Goal: Entertainment & Leisure: Consume media (video, audio)

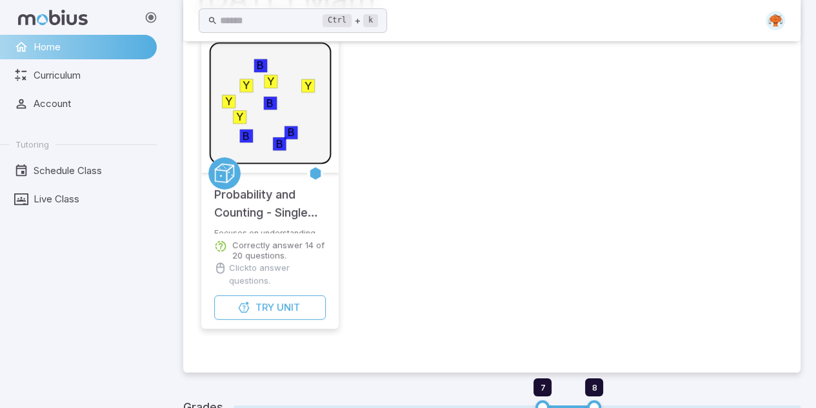
scroll to position [96, 0]
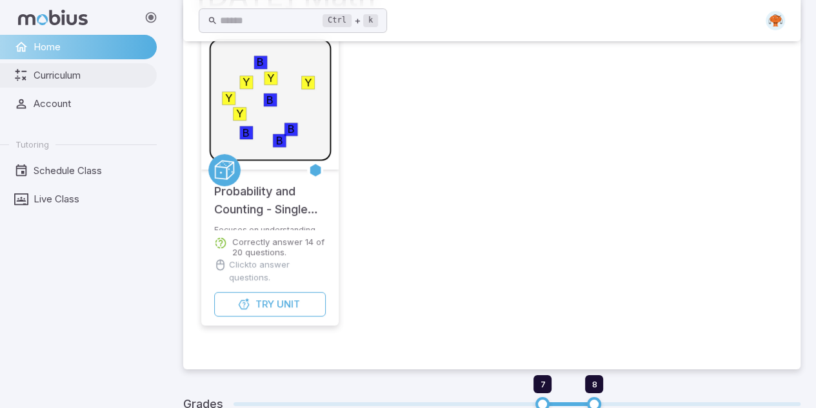
click at [65, 74] on span "Curriculum" at bounding box center [91, 75] width 114 height 14
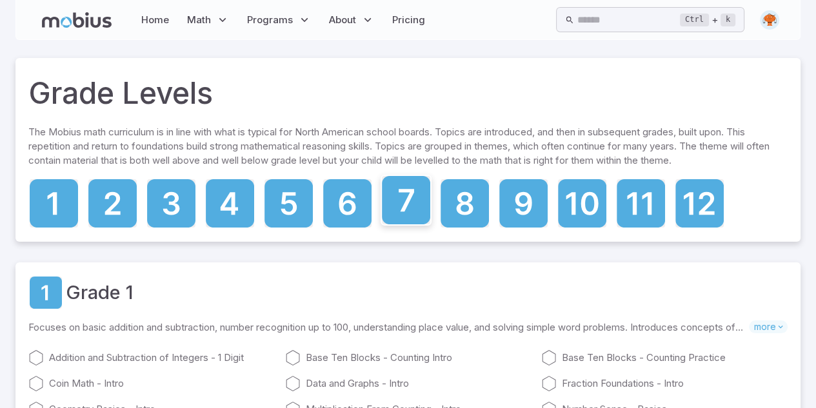
click at [393, 201] on icon at bounding box center [406, 200] width 48 height 48
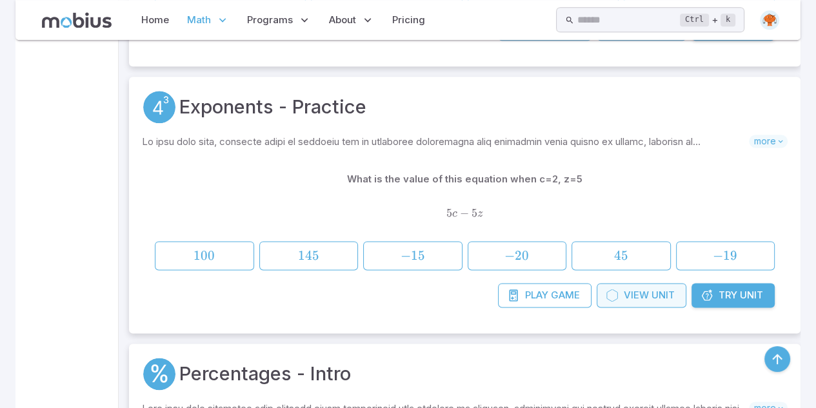
scroll to position [1387, 0]
click at [620, 296] on link "View Unit" at bounding box center [641, 294] width 90 height 25
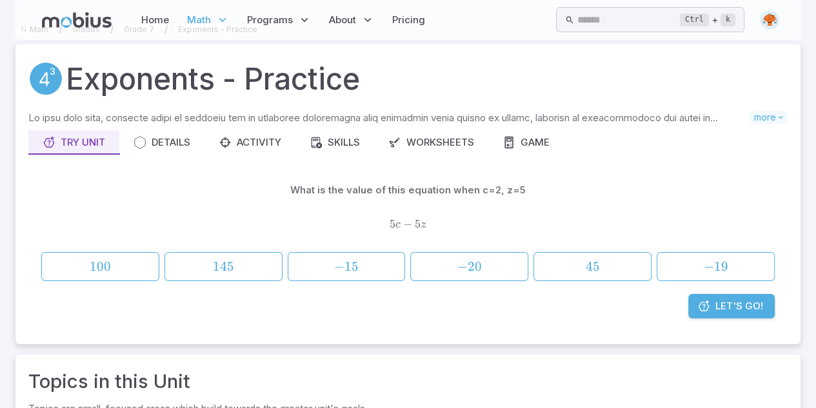
scroll to position [0, 0]
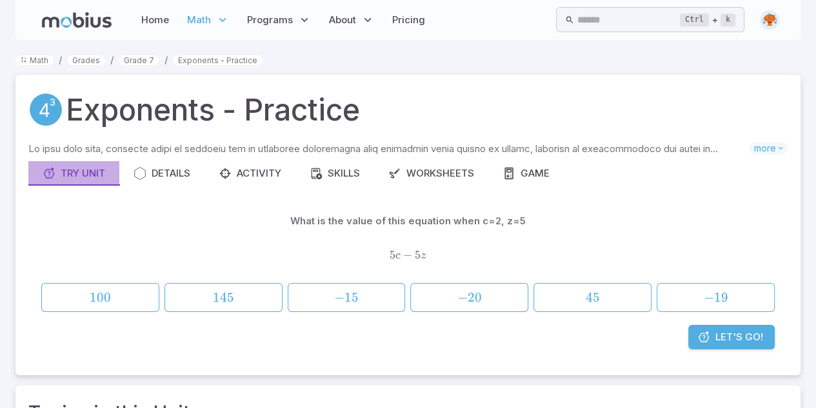
click at [94, 171] on div "Try Unit" at bounding box center [74, 173] width 63 height 14
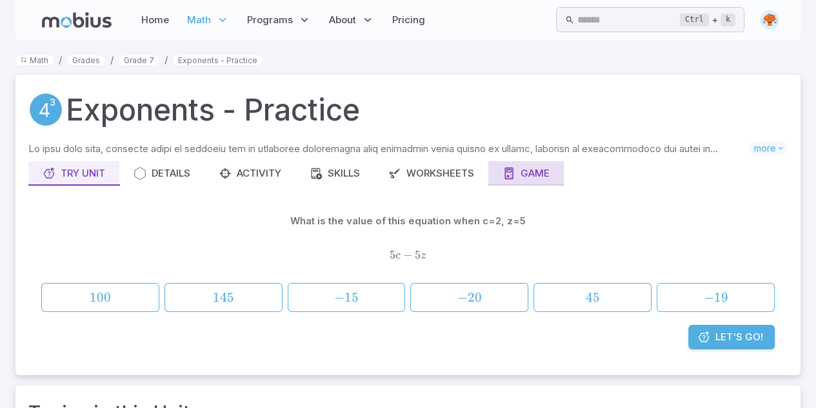
click at [520, 169] on div "Game" at bounding box center [525, 173] width 47 height 14
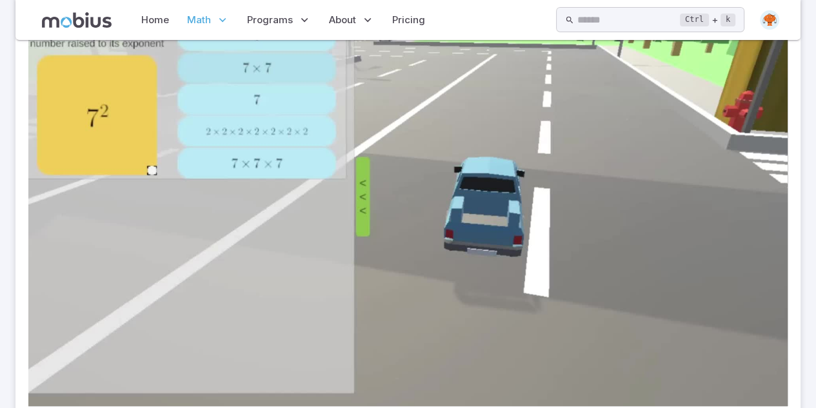
scroll to position [262, 0]
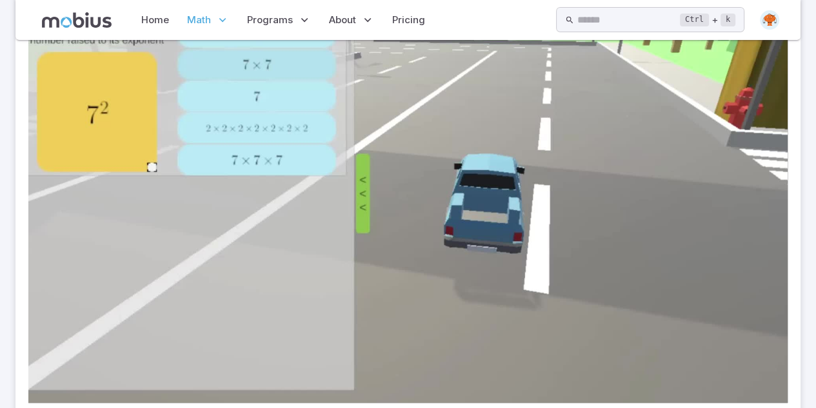
click at [738, 309] on video at bounding box center [407, 189] width 759 height 427
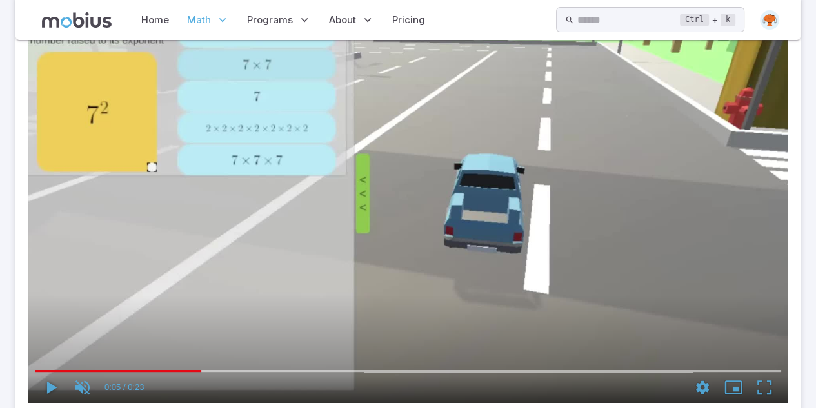
click at [756, 398] on icon "enter fullscreen mode" at bounding box center [764, 387] width 28 height 31
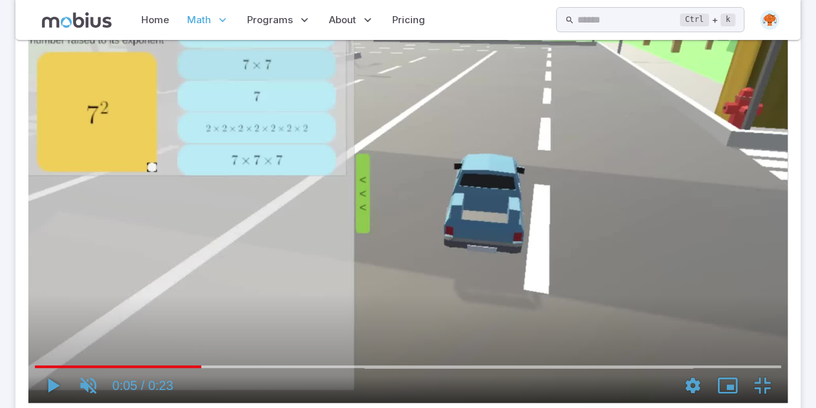
scroll to position [260, 0]
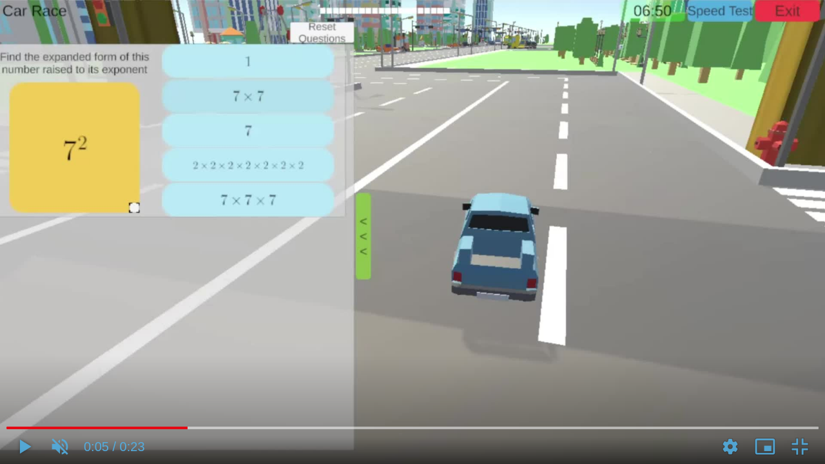
click at [789, 407] on icon "exit fullscreen mode" at bounding box center [800, 446] width 32 height 35
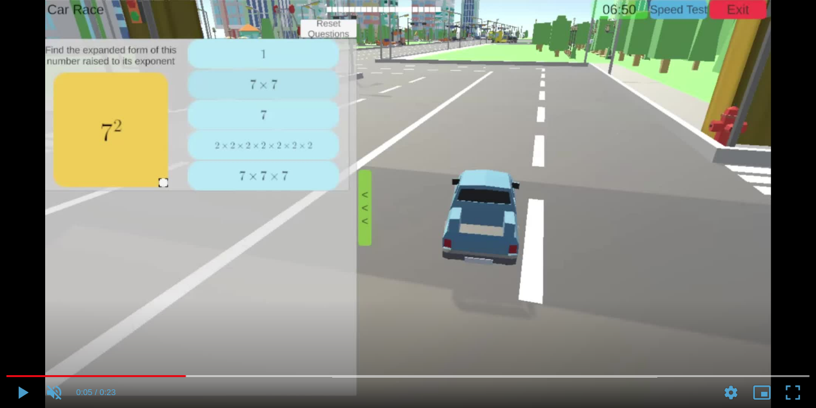
scroll to position [591, 0]
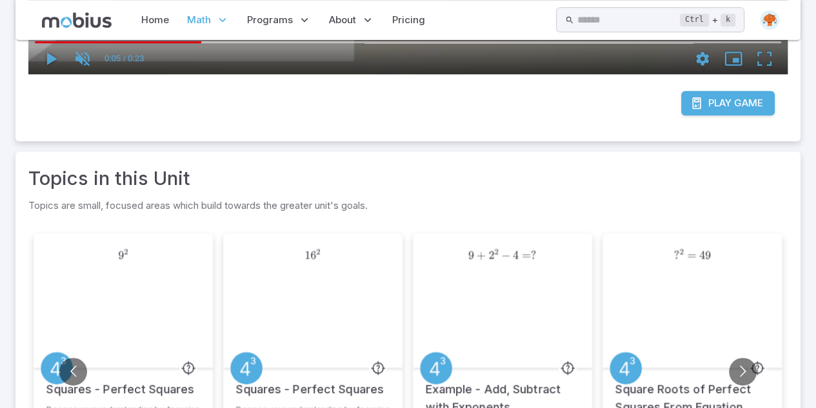
click at [726, 104] on span "Play" at bounding box center [719, 103] width 23 height 14
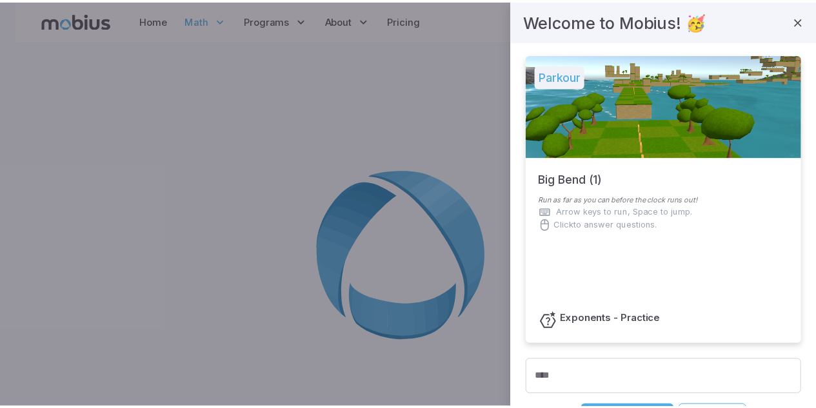
scroll to position [143, 0]
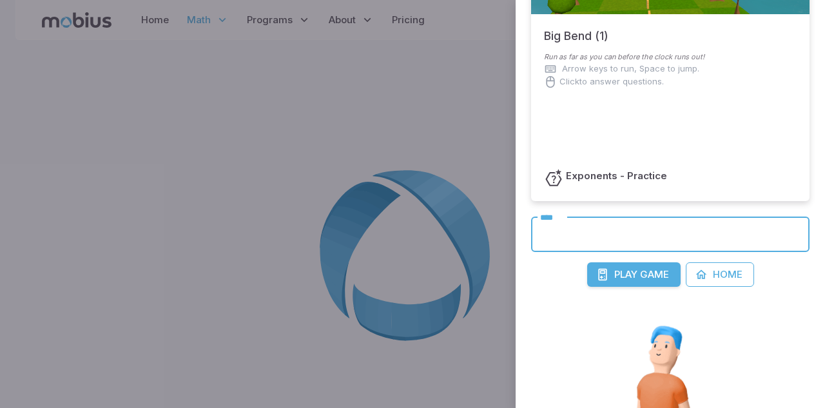
click at [612, 238] on input "****" at bounding box center [670, 234] width 279 height 35
type input "*"
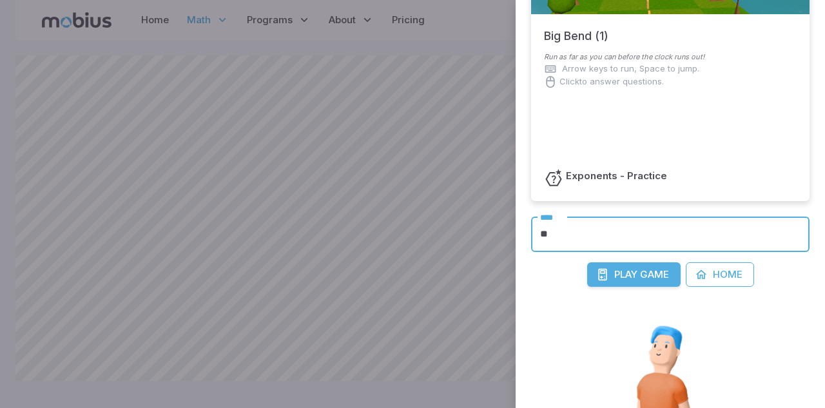
type input "*"
type input "****"
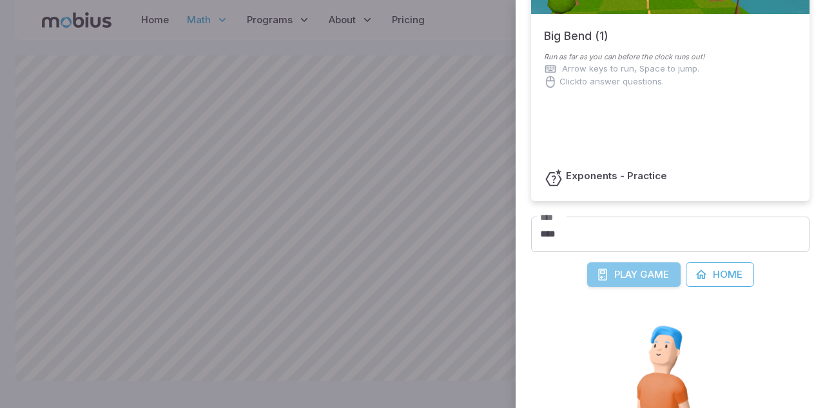
click at [619, 280] on span "Play" at bounding box center [625, 275] width 23 height 14
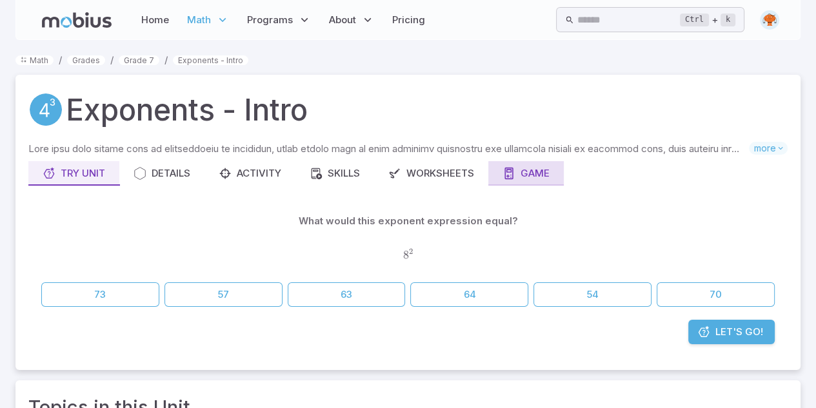
click at [525, 162] on button "Game" at bounding box center [525, 173] width 75 height 25
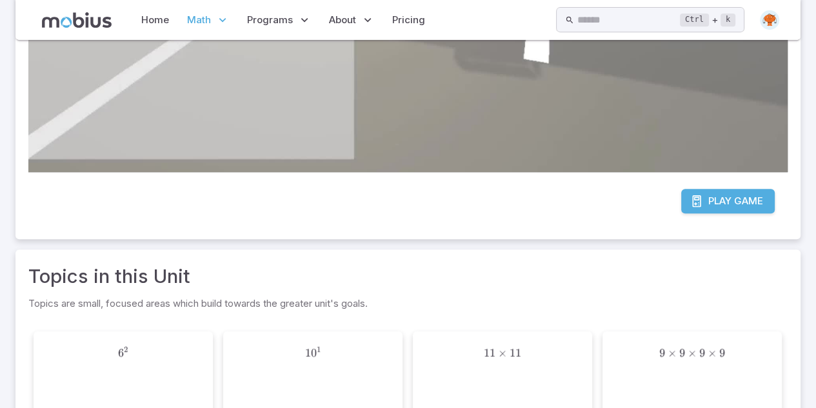
scroll to position [491, 0]
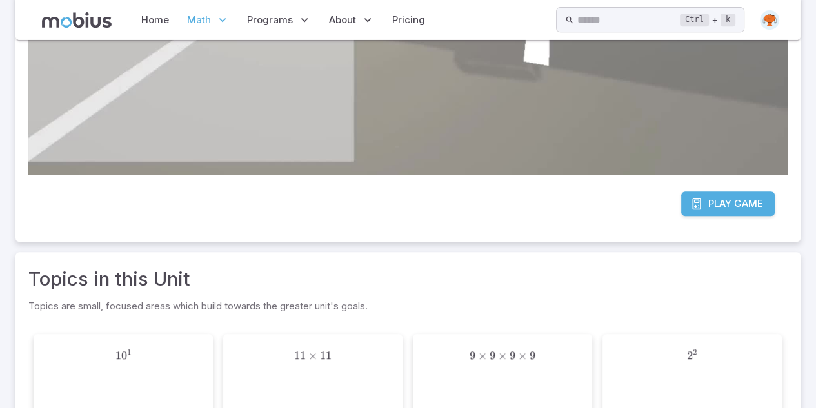
click at [706, 193] on link "Play Game" at bounding box center [727, 203] width 93 height 25
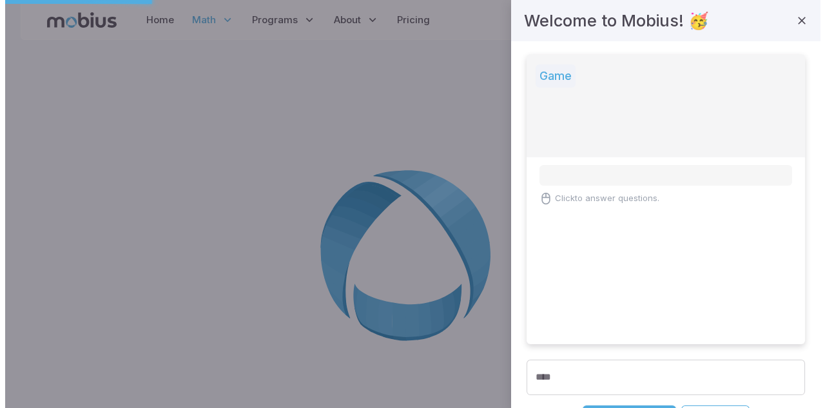
scroll to position [0, 0]
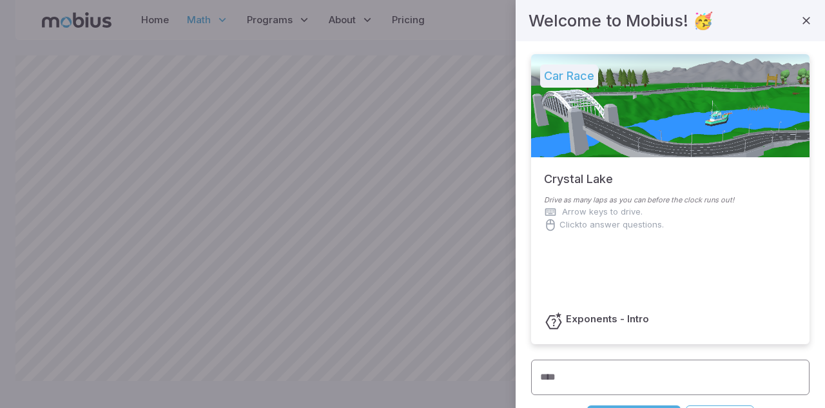
click at [569, 360] on input "****" at bounding box center [670, 377] width 279 height 35
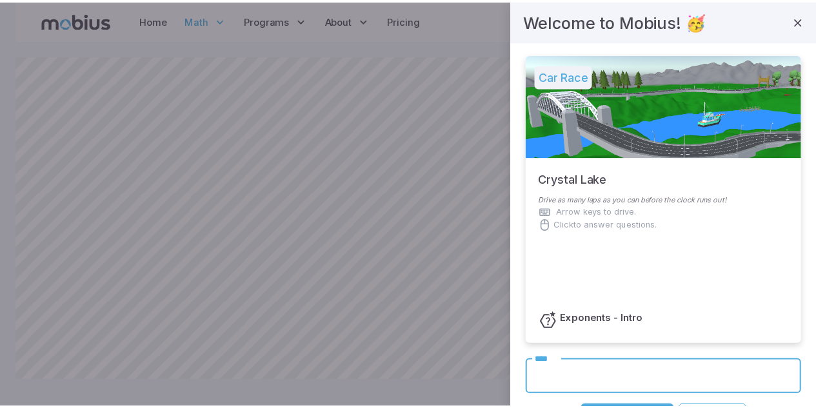
scroll to position [35, 0]
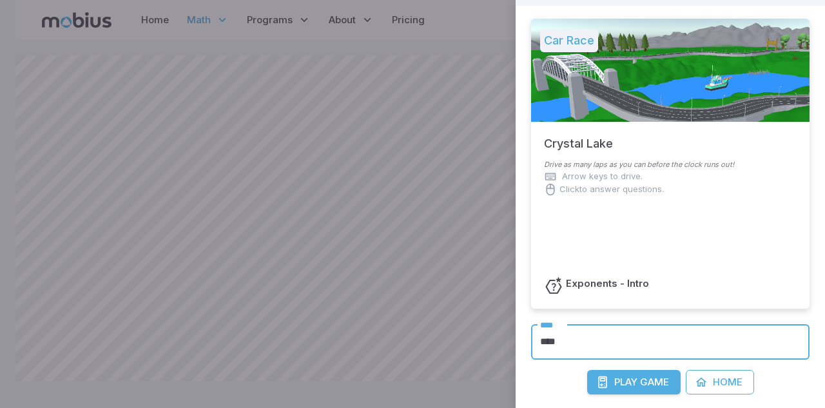
type input "****"
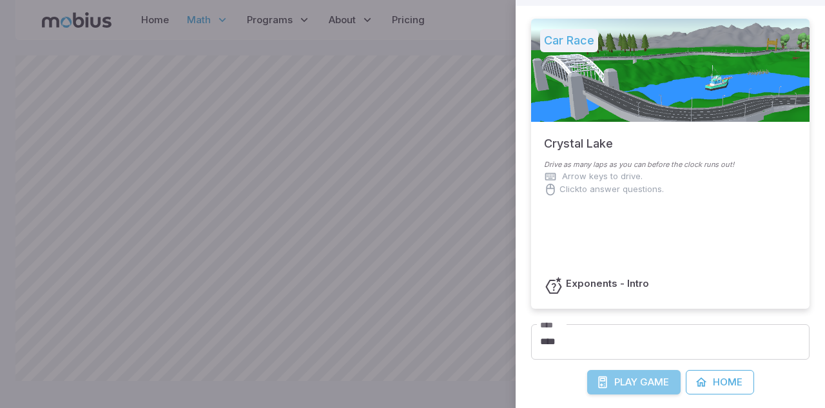
click at [600, 385] on icon "submit" at bounding box center [602, 382] width 13 height 13
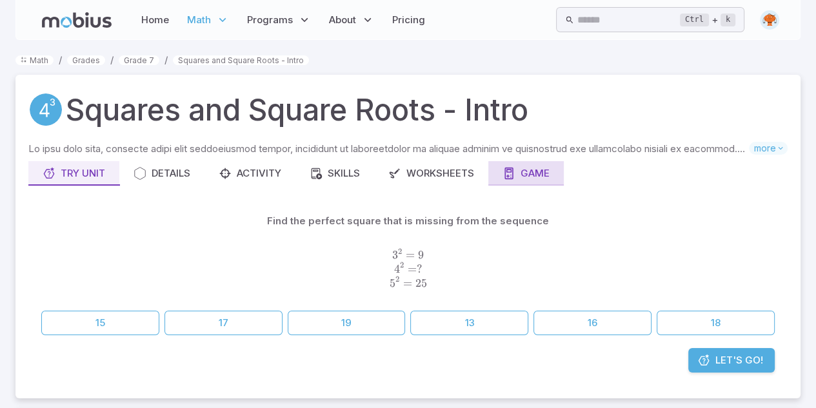
click at [535, 171] on div "Game" at bounding box center [525, 173] width 47 height 14
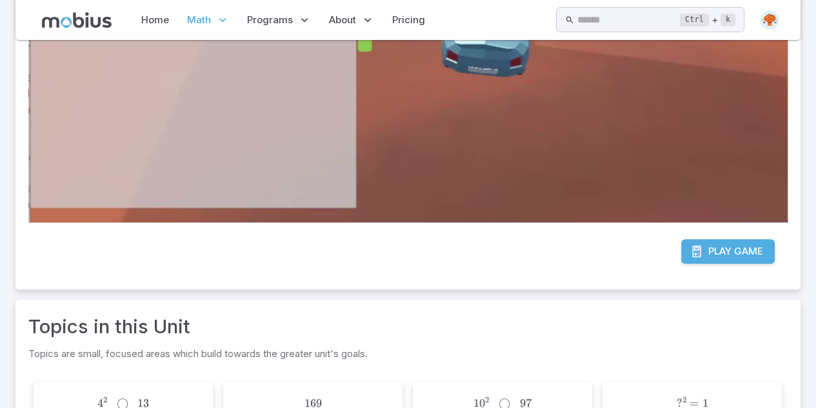
scroll to position [444, 0]
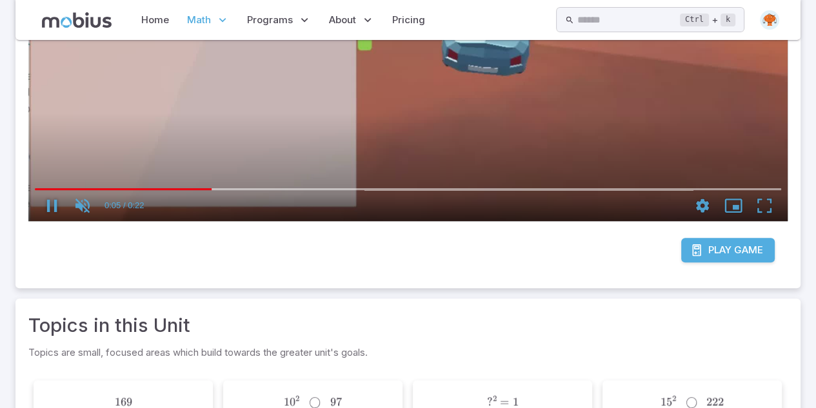
click at [720, 140] on video at bounding box center [407, 7] width 759 height 427
click at [724, 243] on span "Play" at bounding box center [719, 250] width 23 height 14
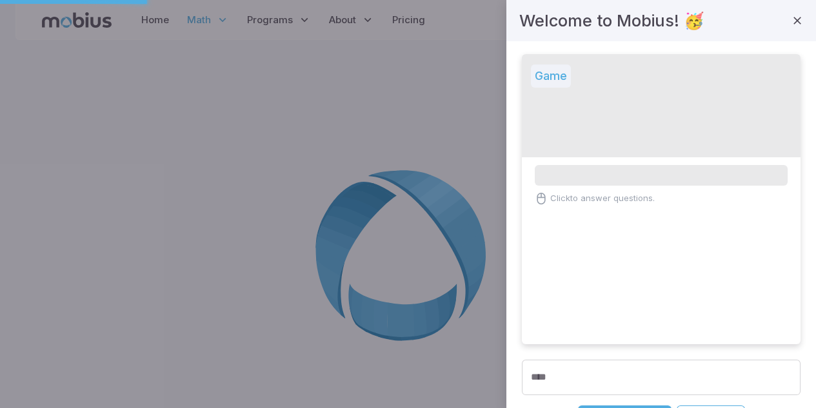
scroll to position [0, 0]
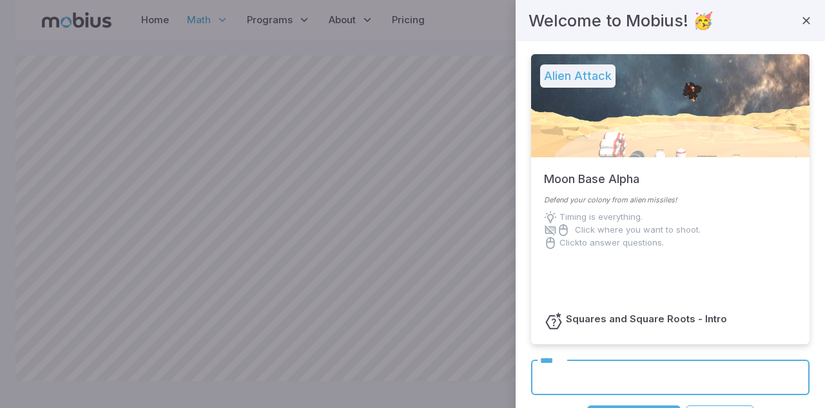
click at [607, 390] on input "****" at bounding box center [670, 377] width 279 height 35
type input "****"
click at [342, 348] on div at bounding box center [412, 204] width 825 height 408
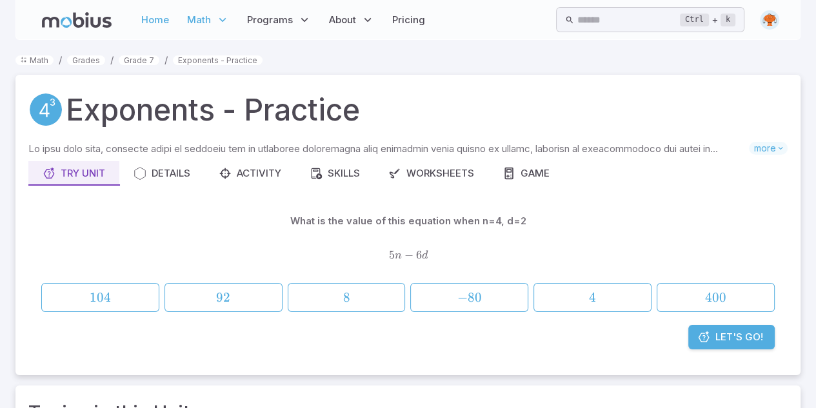
click at [159, 26] on link "Home" at bounding box center [154, 20] width 35 height 30
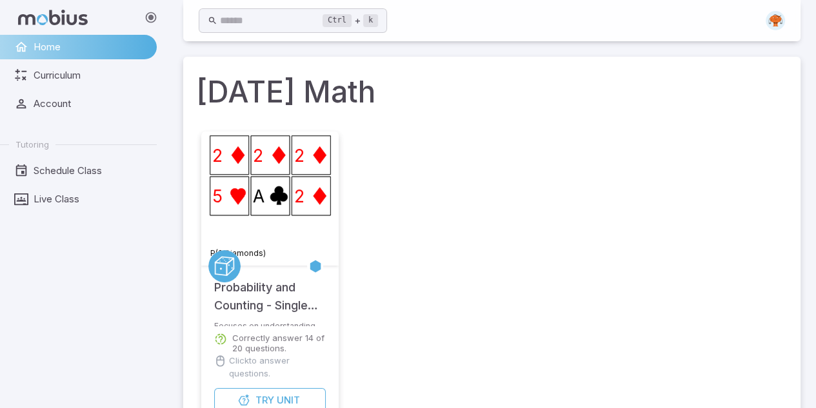
scroll to position [440, 0]
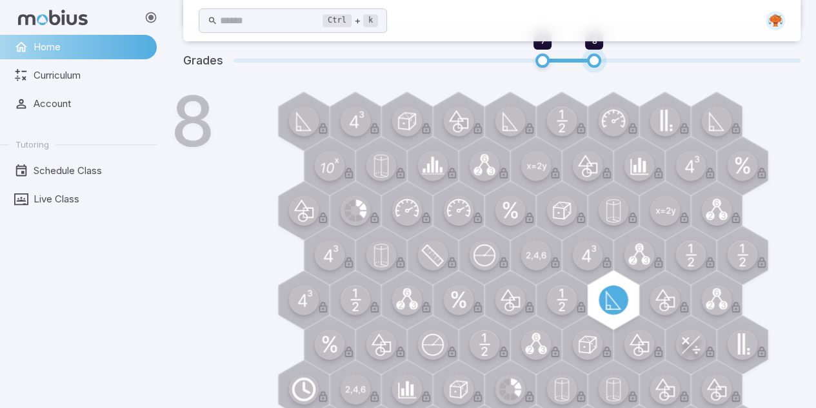
type input "*"
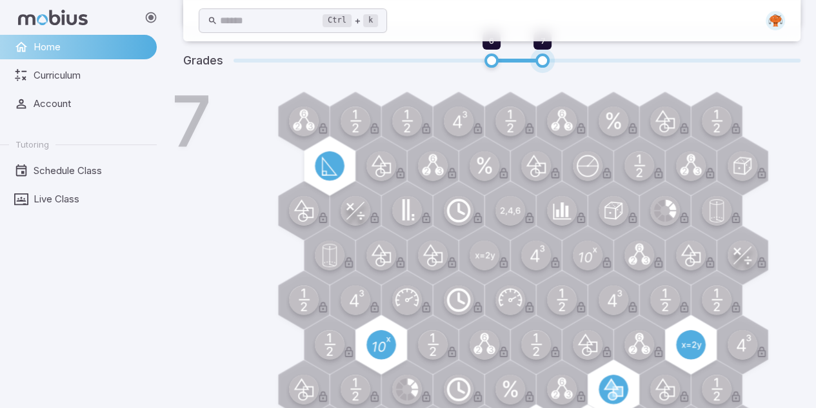
drag, startPoint x: 593, startPoint y: 63, endPoint x: 547, endPoint y: 63, distance: 45.8
click at [547, 63] on span "7" at bounding box center [542, 61] width 14 height 14
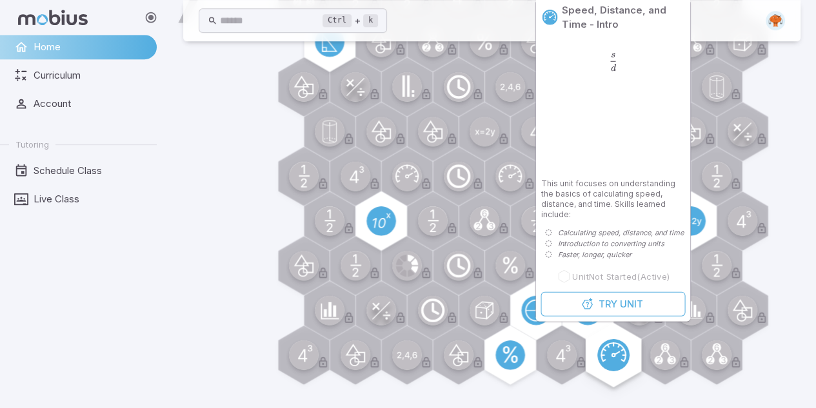
scroll to position [561, 0]
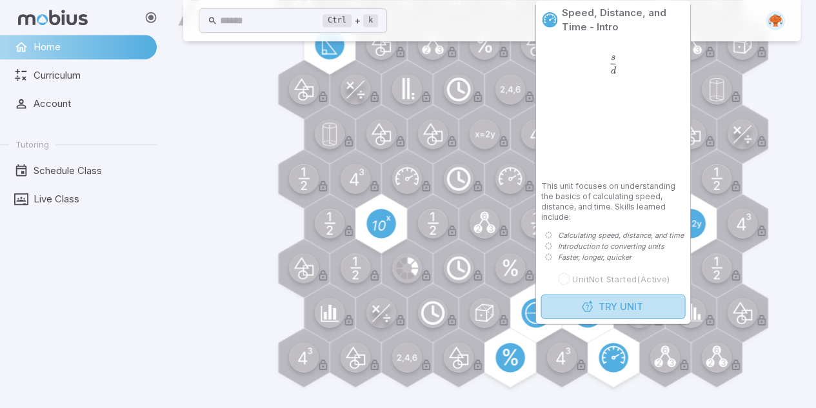
drag, startPoint x: 604, startPoint y: 295, endPoint x: 607, endPoint y: 311, distance: 17.0
click at [607, 311] on span "Try" at bounding box center [607, 307] width 19 height 14
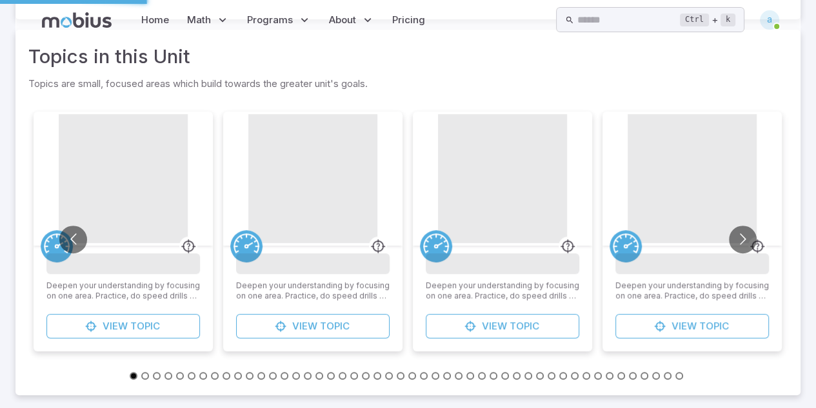
scroll to position [0, 0]
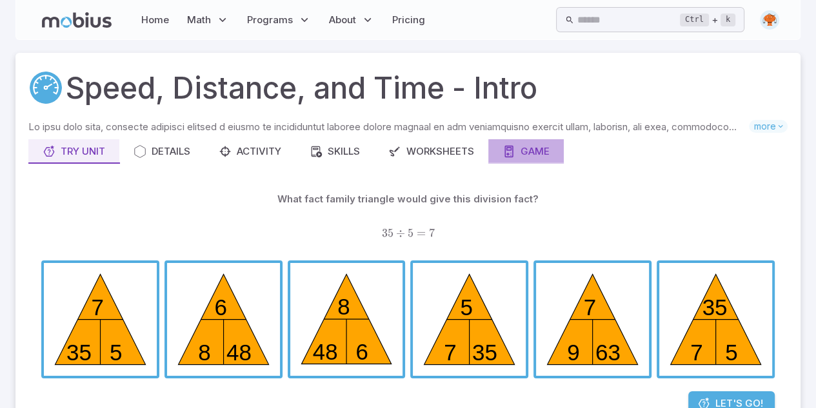
click at [513, 155] on icon "button" at bounding box center [508, 151] width 13 height 13
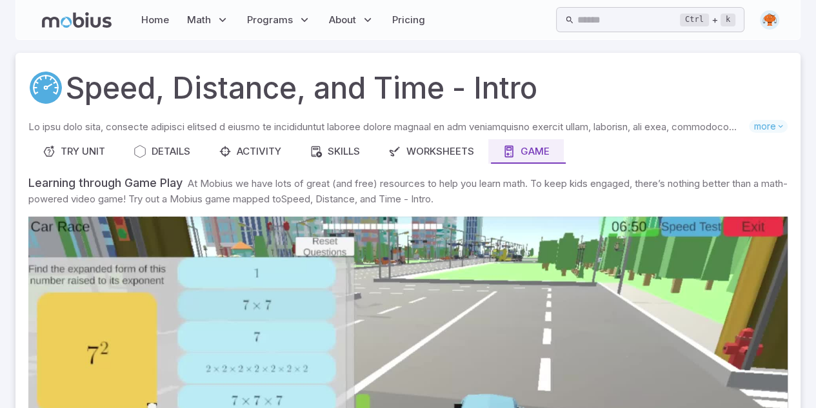
click at [676, 130] on p "Skills you will learn include:" at bounding box center [388, 127] width 720 height 14
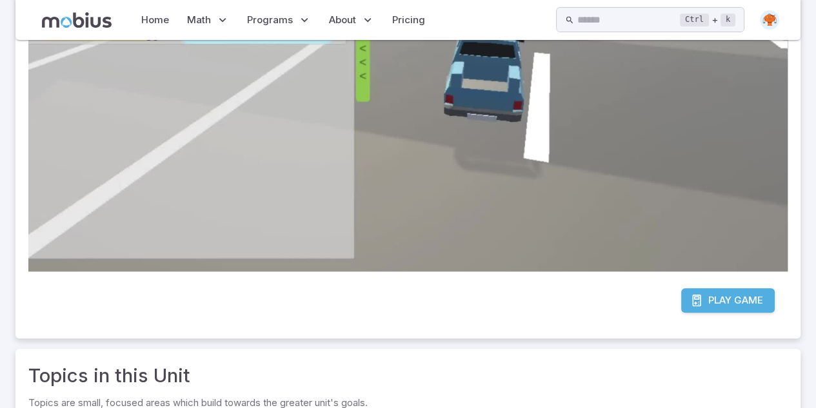
scroll to position [376, 0]
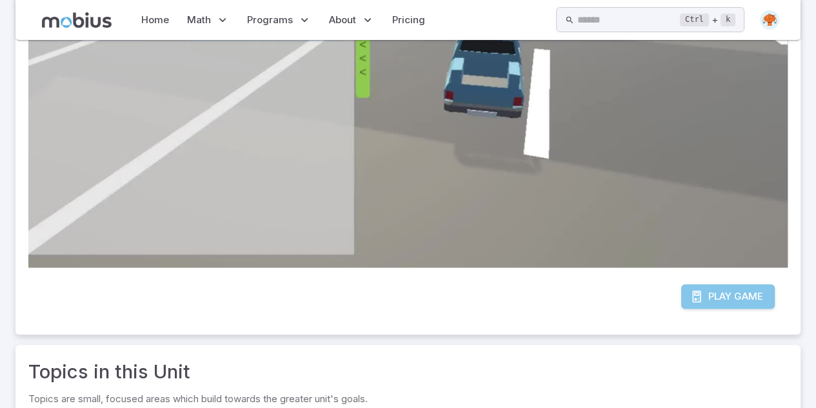
click at [716, 293] on span "Play" at bounding box center [719, 296] width 23 height 14
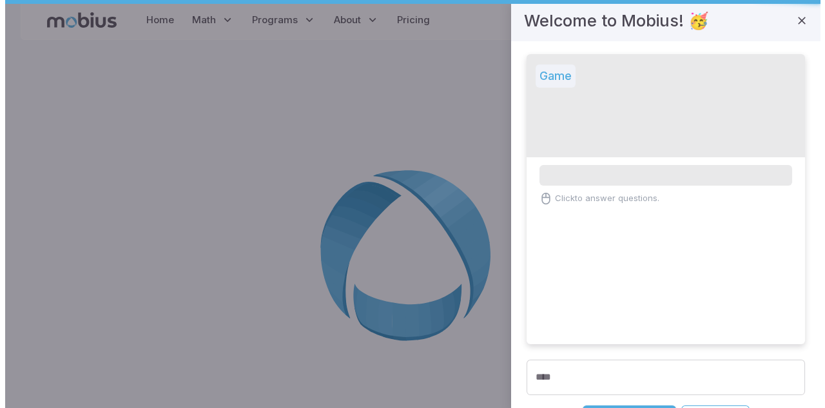
scroll to position [0, 0]
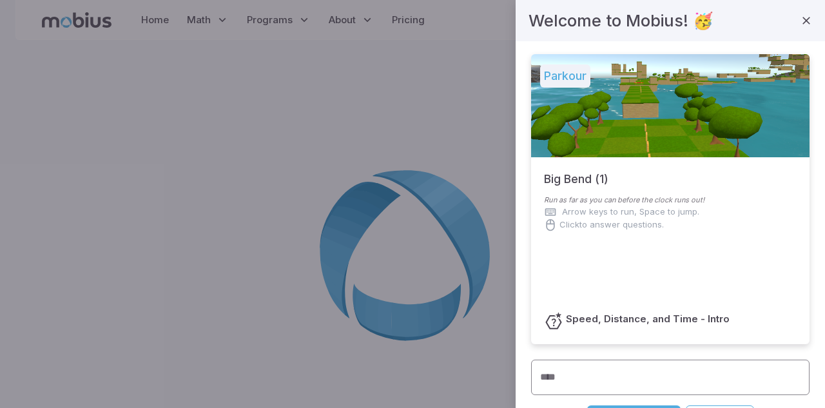
click at [603, 380] on input "****" at bounding box center [670, 377] width 279 height 35
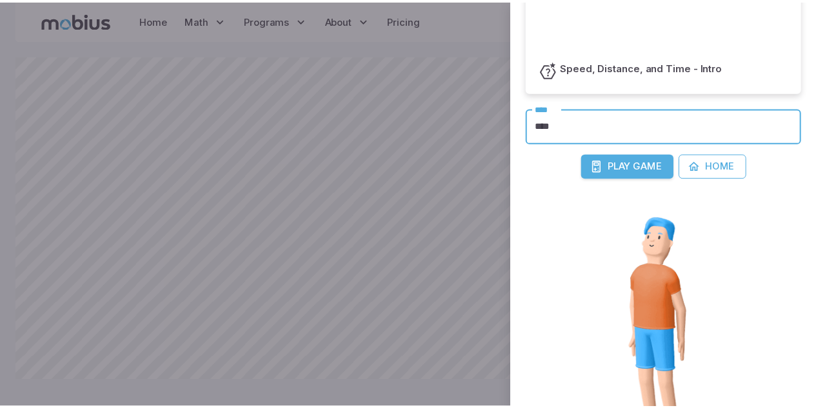
scroll to position [295, 0]
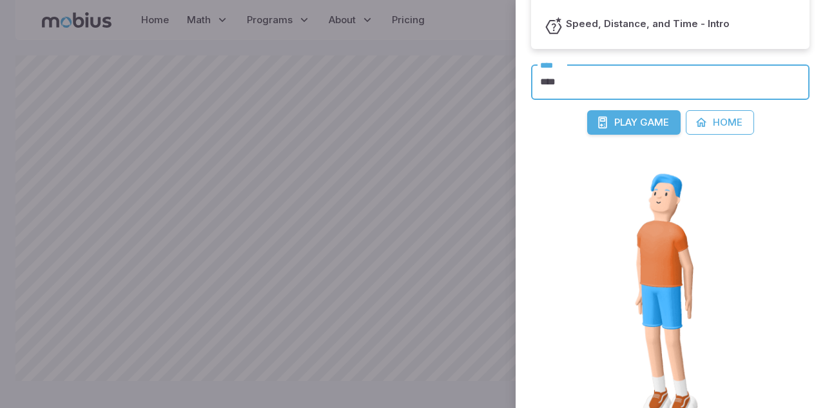
type input "****"
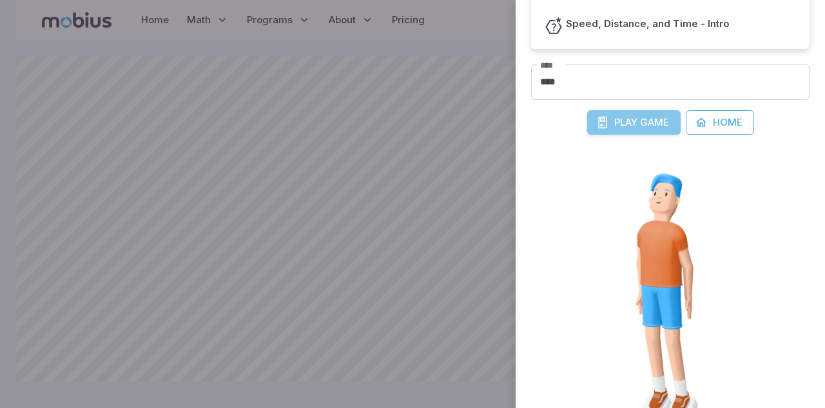
click at [614, 121] on span "Play" at bounding box center [625, 122] width 23 height 14
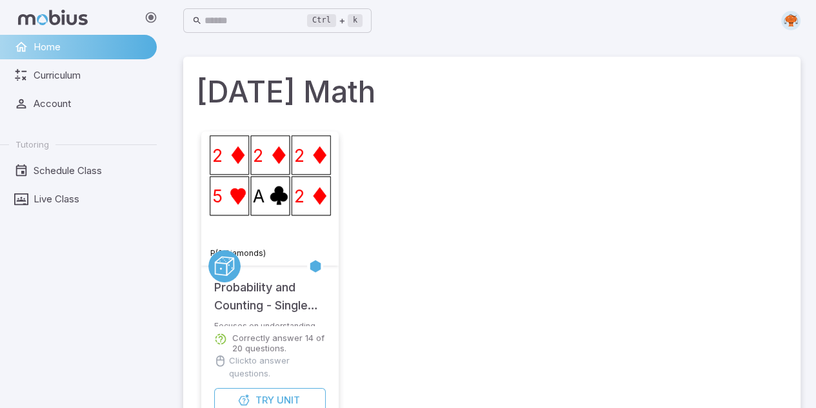
click at [87, 45] on span "Home" at bounding box center [91, 47] width 114 height 14
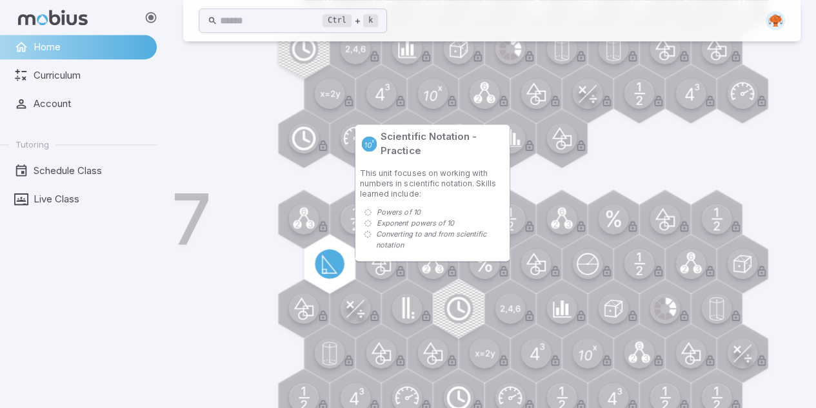
scroll to position [409, 0]
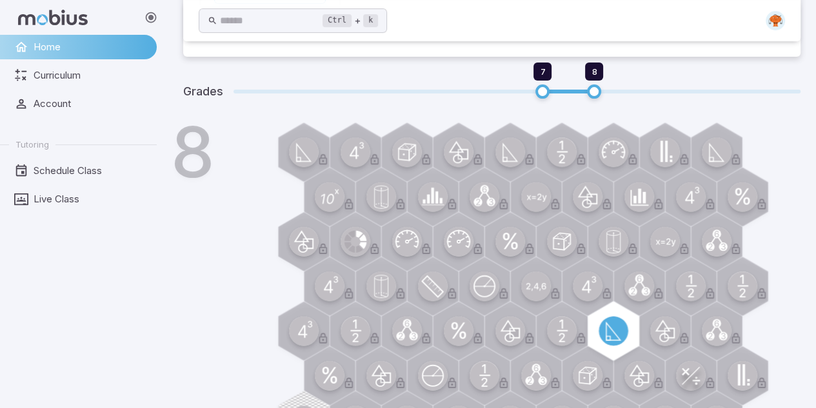
drag, startPoint x: 594, startPoint y: 91, endPoint x: 516, endPoint y: 92, distance: 78.7
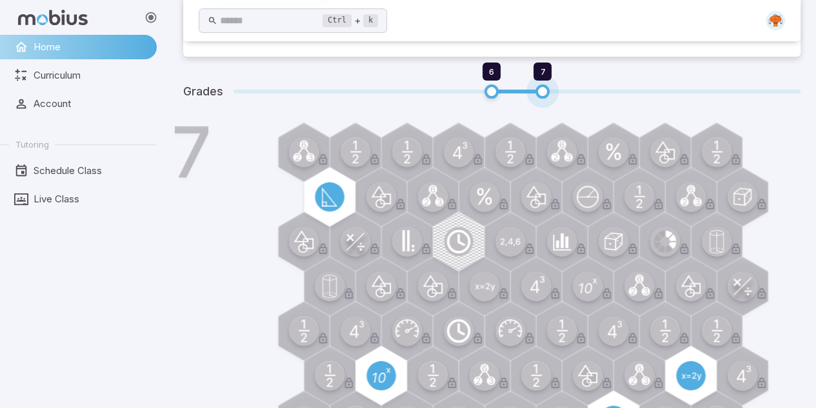
type input "*"
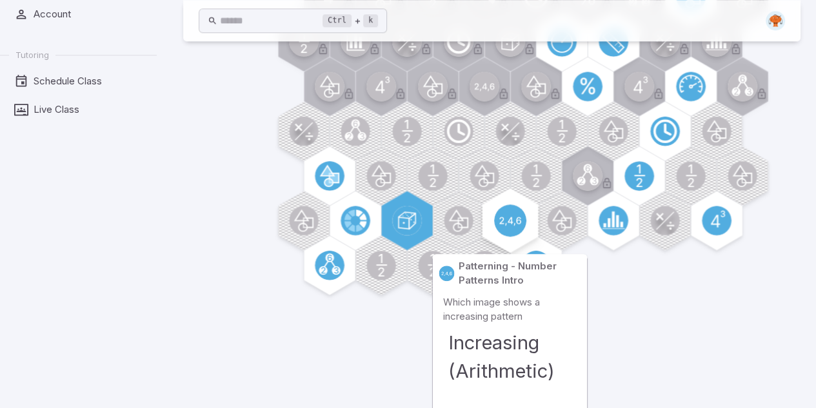
scroll to position [1101, 0]
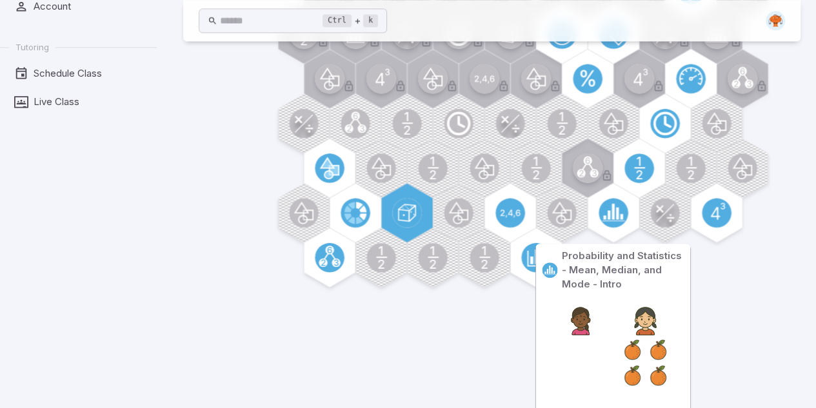
drag, startPoint x: 611, startPoint y: 209, endPoint x: 711, endPoint y: 250, distance: 108.1
click at [711, 250] on div "6" at bounding box center [509, 107] width 581 height 377
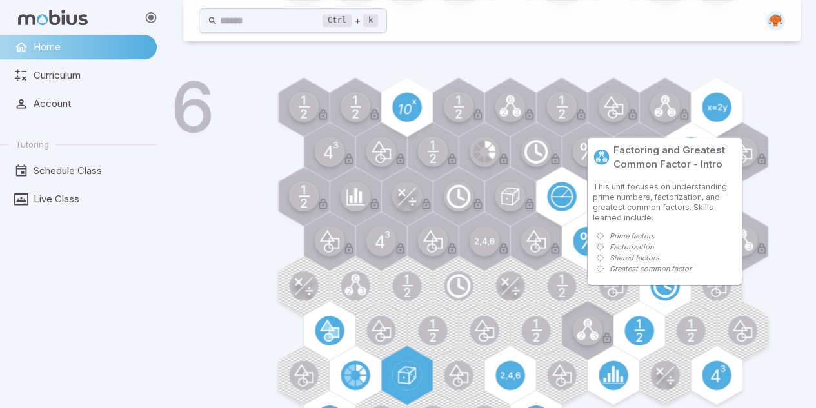
scroll to position [961, 0]
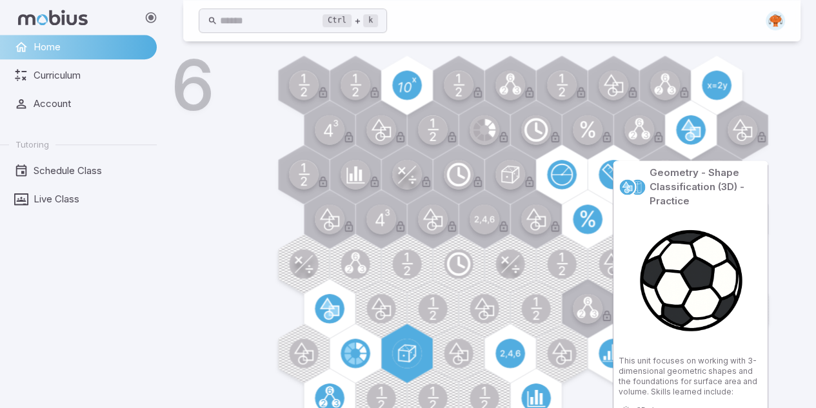
drag, startPoint x: 685, startPoint y: 140, endPoint x: 768, endPoint y: 155, distance: 83.8
click at [768, 155] on div "6" at bounding box center [509, 247] width 581 height 377
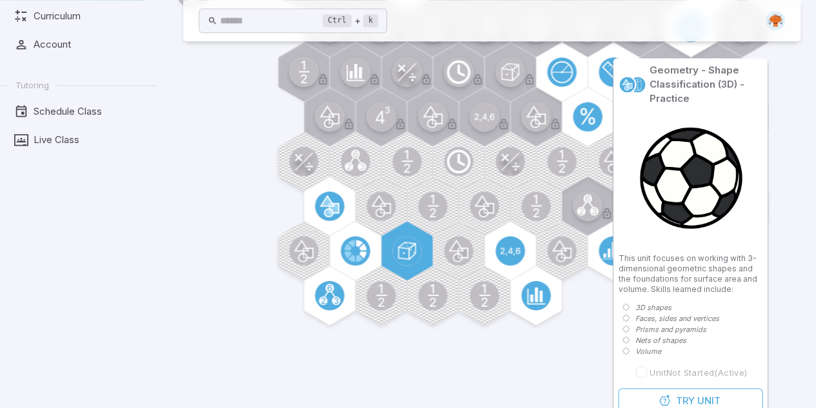
scroll to position [1072, 0]
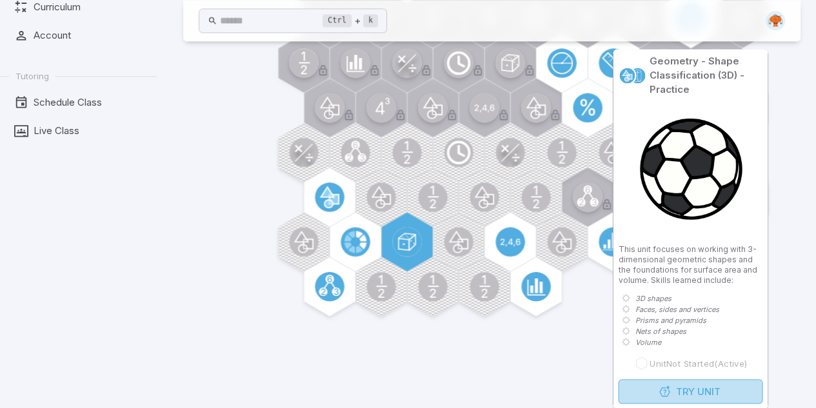
click at [683, 387] on span "Try" at bounding box center [685, 391] width 19 height 14
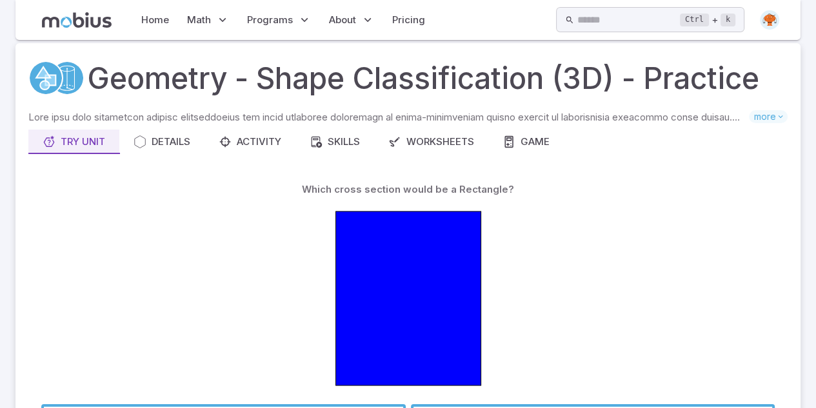
scroll to position [6, 0]
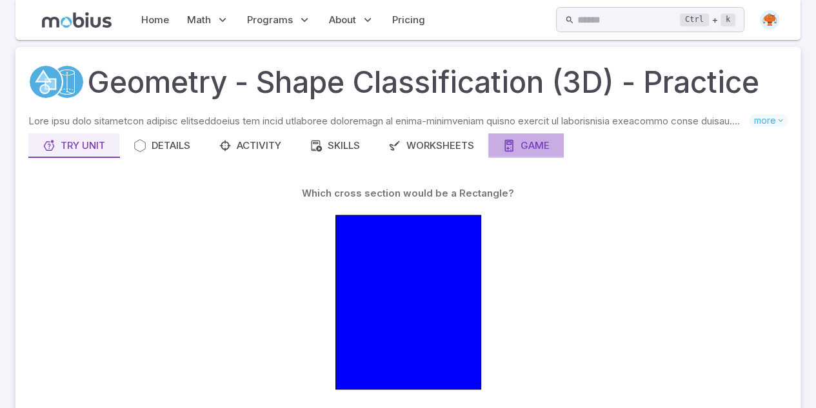
click at [524, 148] on div "Game" at bounding box center [525, 146] width 47 height 14
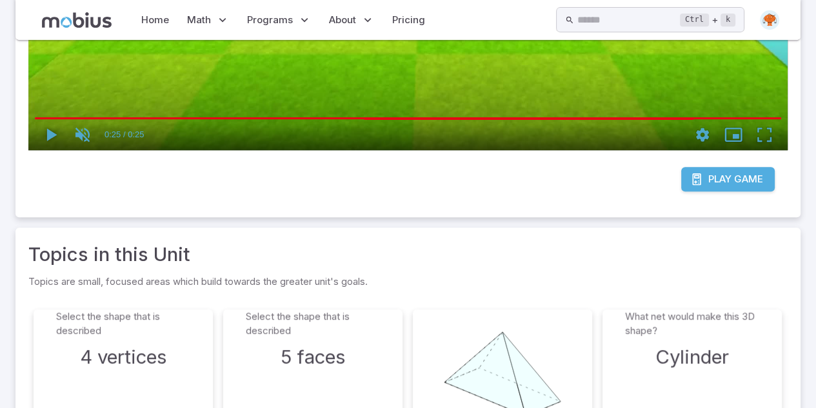
scroll to position [494, 0]
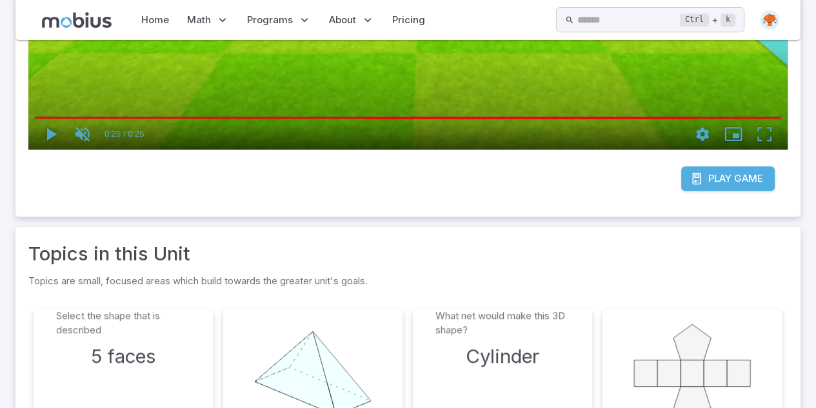
click at [698, 183] on icon at bounding box center [696, 178] width 13 height 13
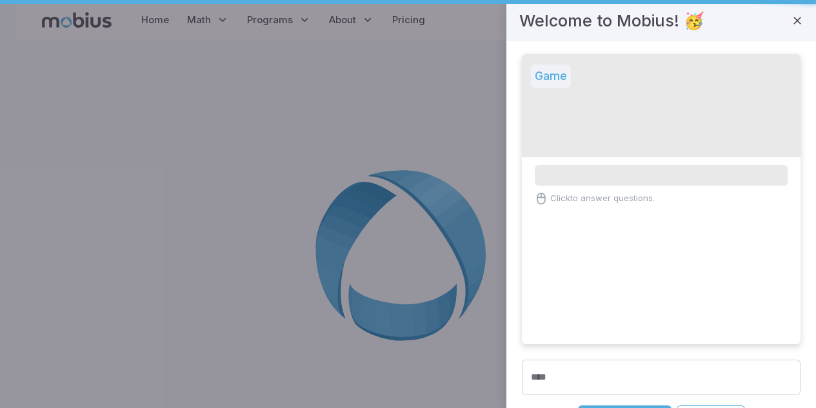
scroll to position [0, 0]
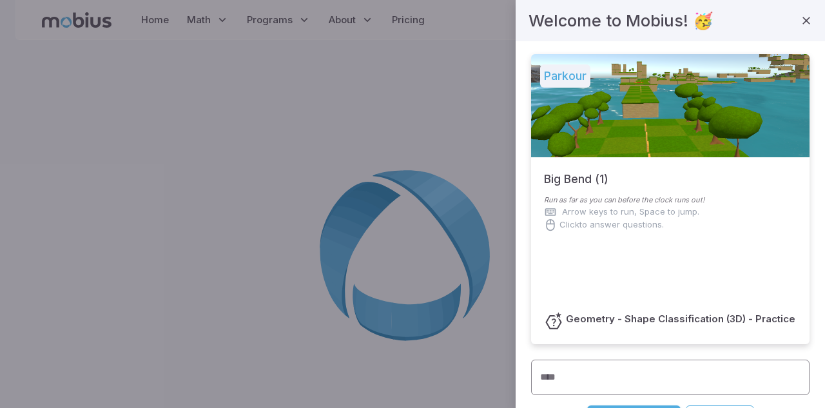
click at [558, 377] on input "****" at bounding box center [670, 377] width 279 height 35
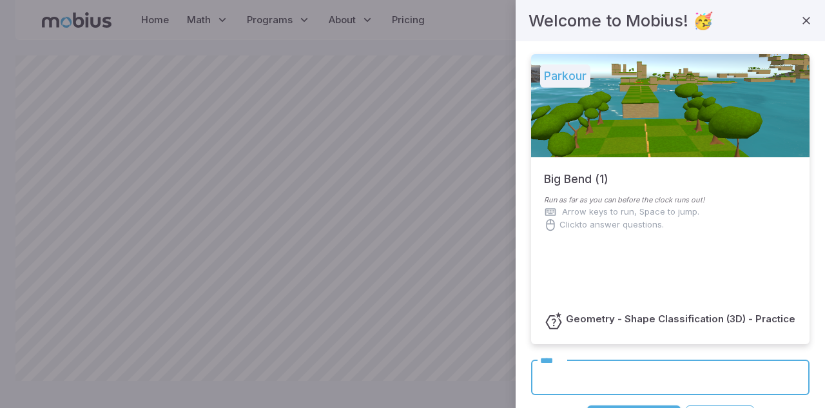
click at [562, 373] on input "****" at bounding box center [670, 377] width 279 height 35
drag, startPoint x: 413, startPoint y: 173, endPoint x: 404, endPoint y: 162, distance: 15.1
click at [404, 162] on div at bounding box center [412, 204] width 825 height 408
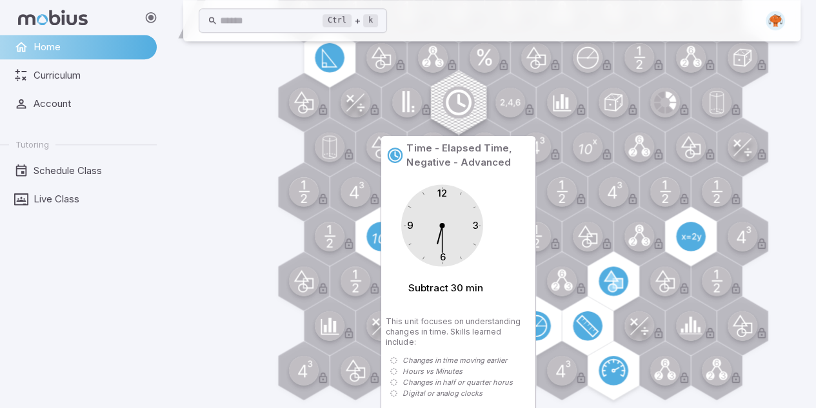
scroll to position [990, 0]
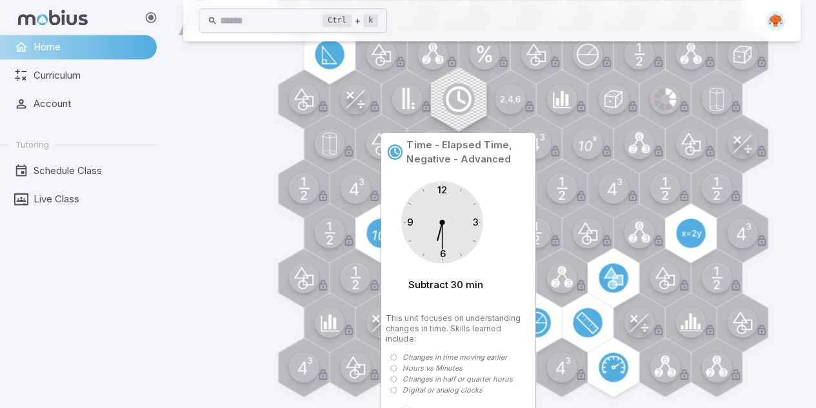
click at [460, 88] on circle at bounding box center [458, 99] width 23 height 23
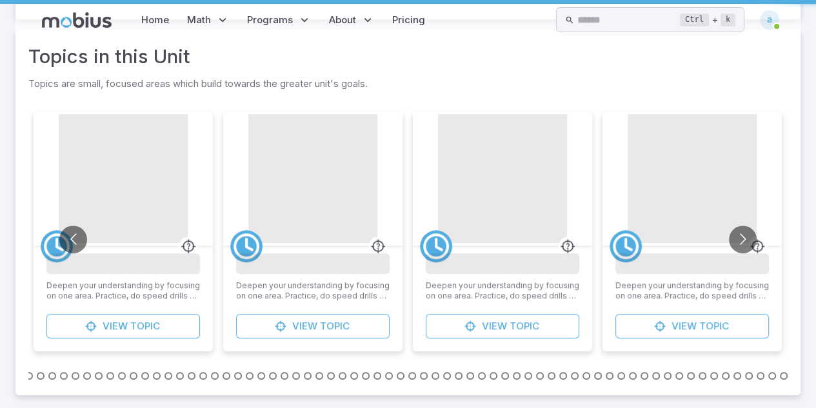
scroll to position [0, 0]
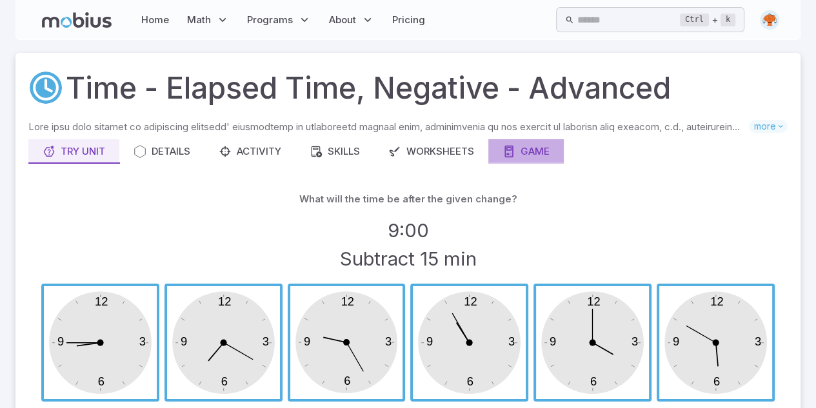
click at [511, 153] on icon "button" at bounding box center [508, 151] width 13 height 13
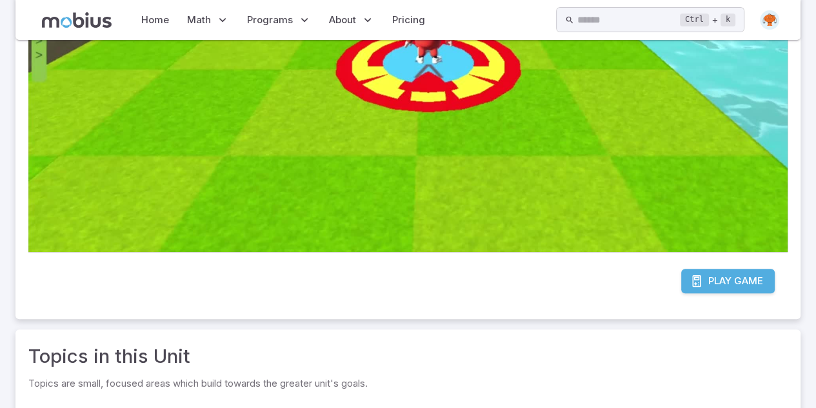
scroll to position [393, 0]
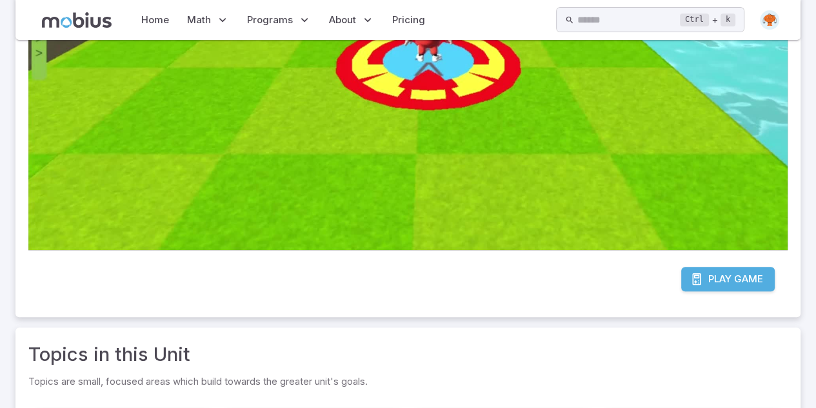
click at [723, 277] on span "Play" at bounding box center [719, 279] width 23 height 14
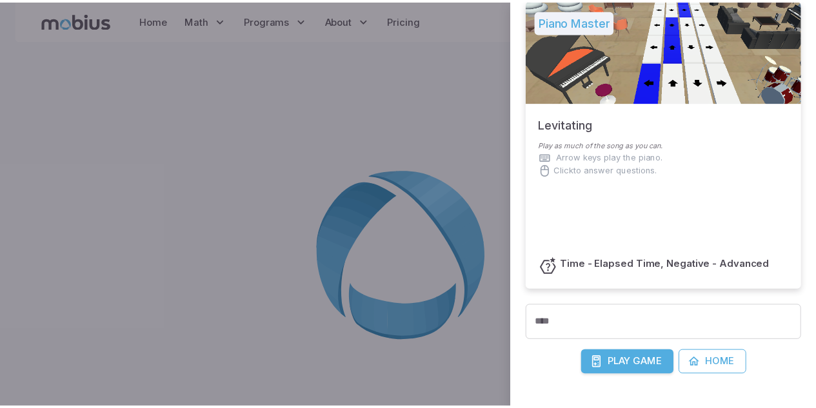
scroll to position [55, 0]
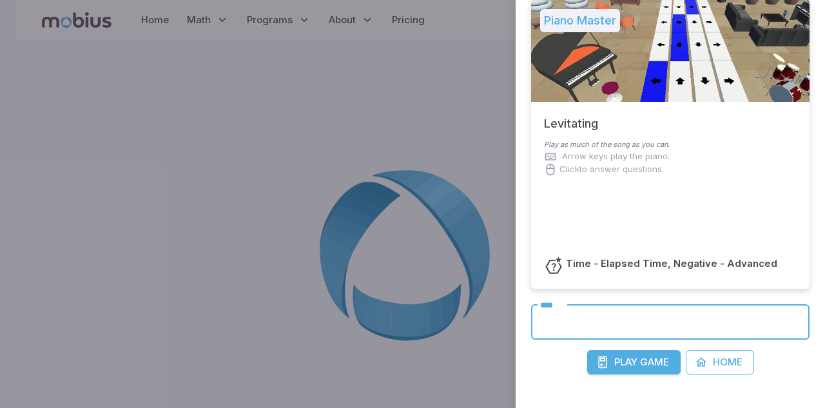
click at [598, 328] on input "****" at bounding box center [670, 321] width 279 height 35
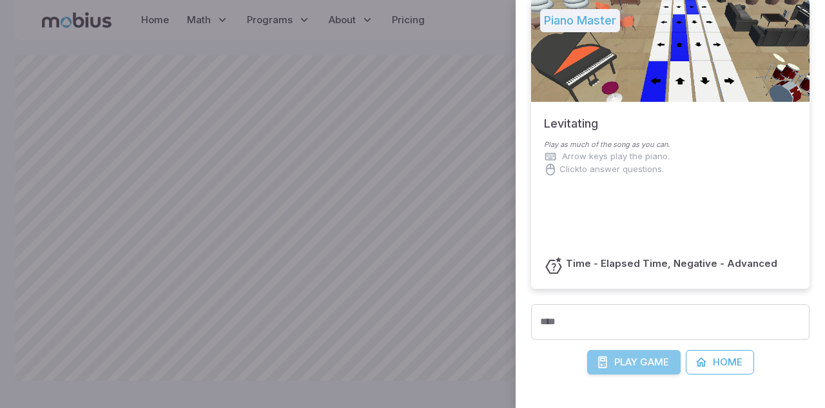
click at [643, 364] on span "Game" at bounding box center [654, 362] width 29 height 14
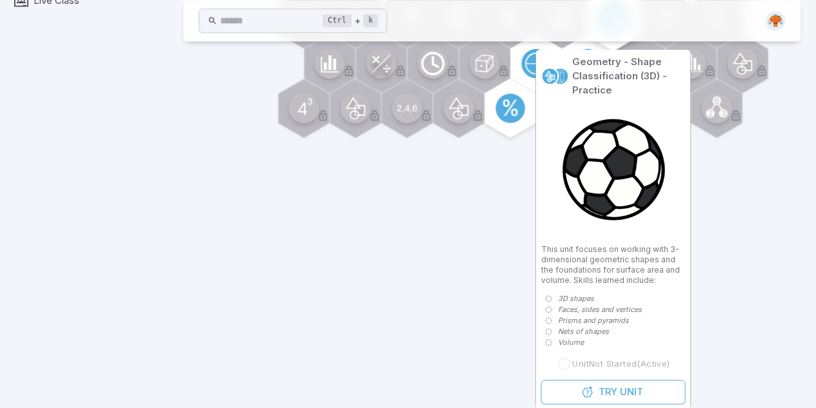
scroll to position [1248, 0]
click at [559, 361] on icon at bounding box center [564, 364] width 10 height 12
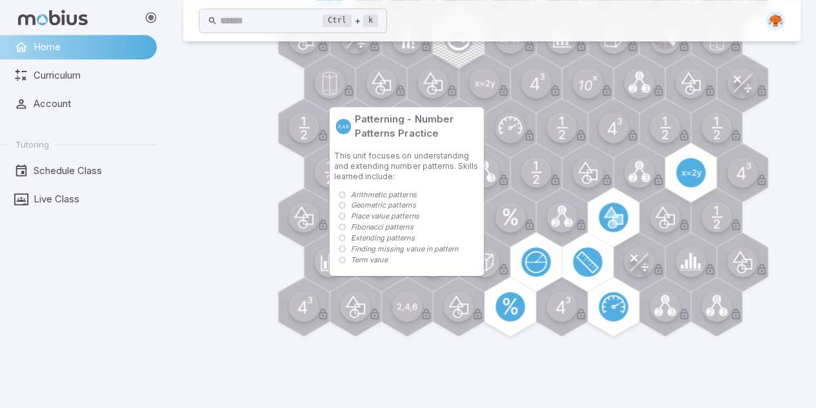
click at [412, 292] on div at bounding box center [406, 306] width 59 height 59
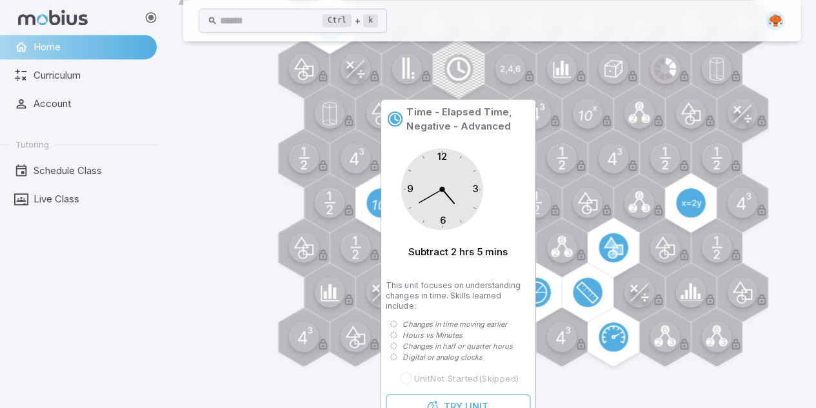
scroll to position [1033, 0]
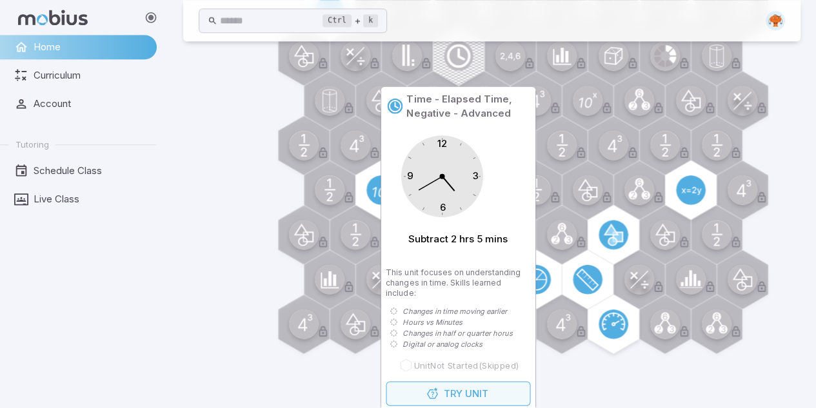
click at [464, 393] on button "Try Unit" at bounding box center [458, 393] width 144 height 25
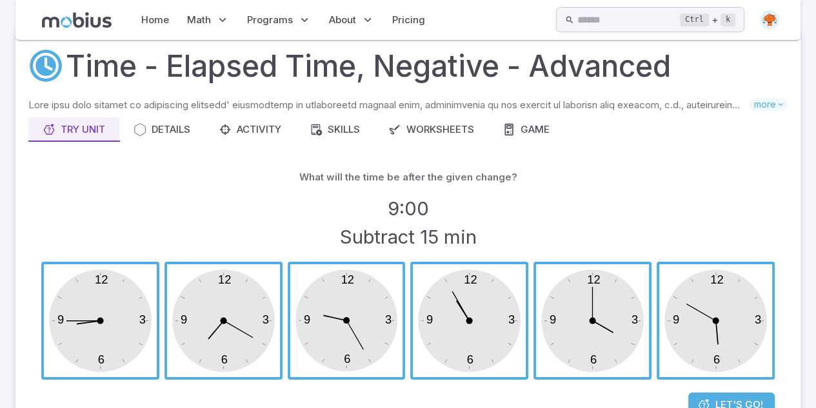
scroll to position [0, 0]
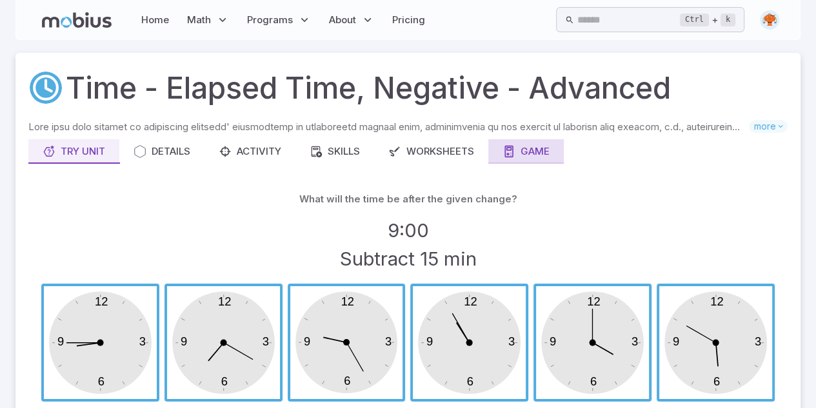
click at [524, 158] on div "Game" at bounding box center [525, 151] width 47 height 14
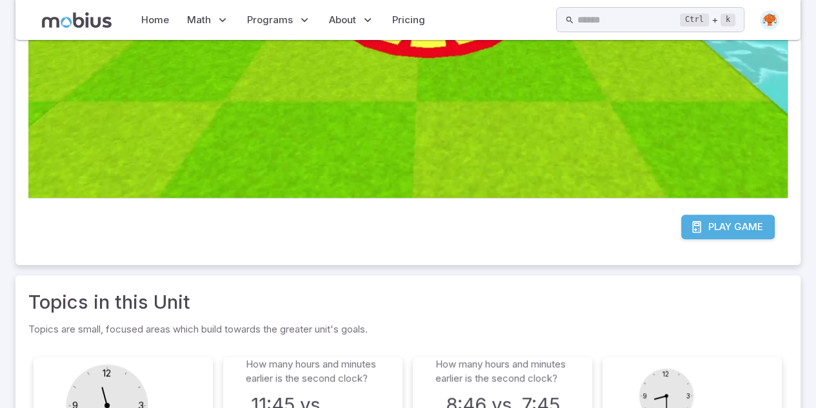
scroll to position [444, 0]
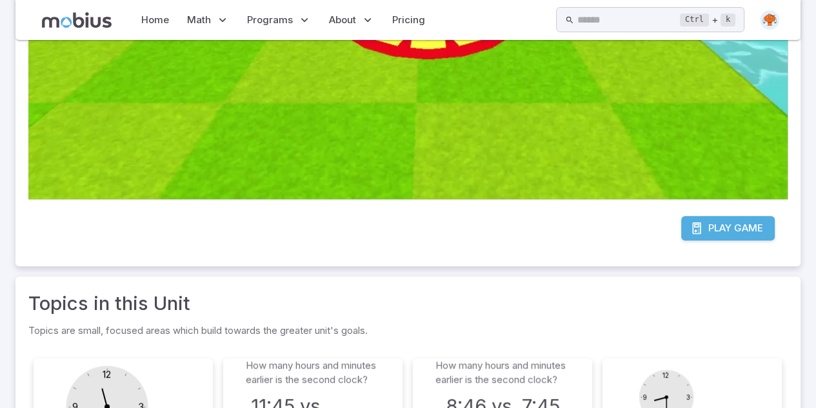
click at [709, 221] on span "Play" at bounding box center [719, 228] width 23 height 14
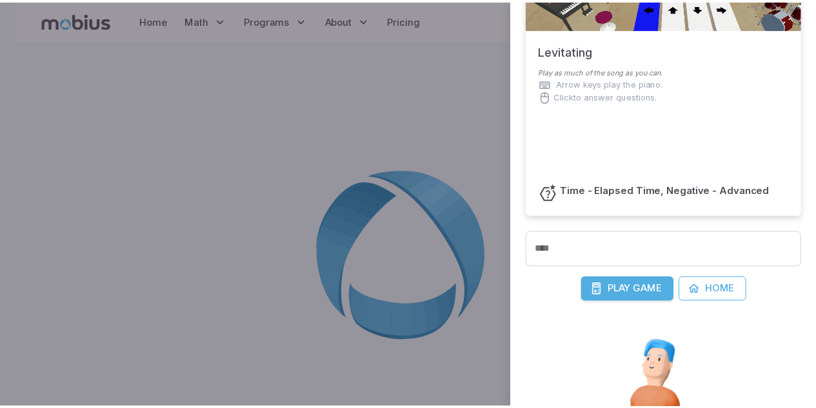
scroll to position [132, 0]
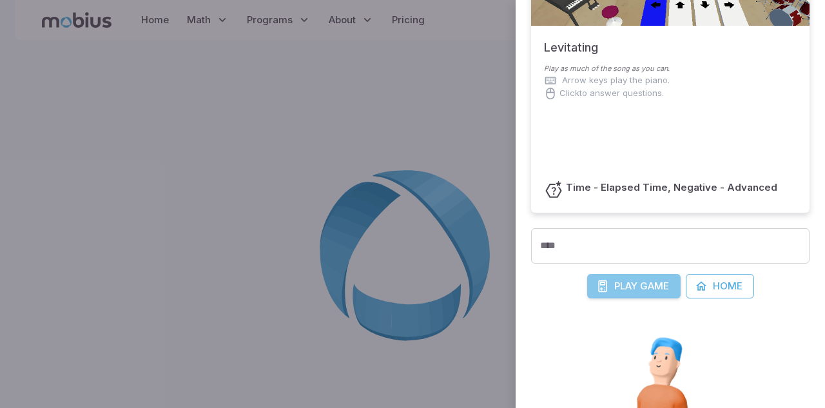
click at [629, 287] on span "Play" at bounding box center [625, 286] width 23 height 14
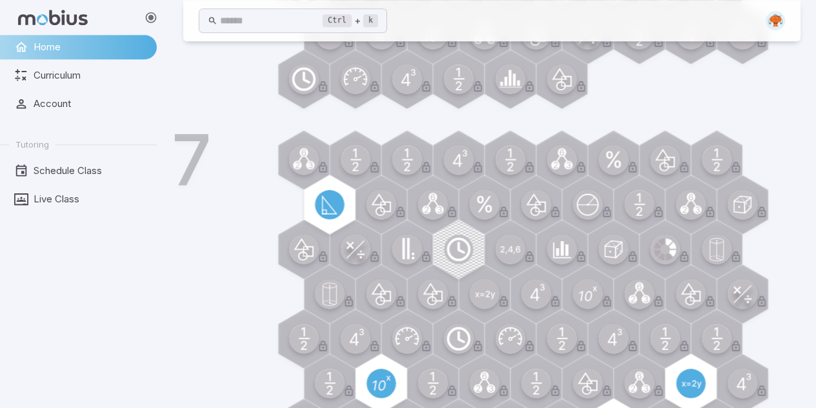
scroll to position [990, 0]
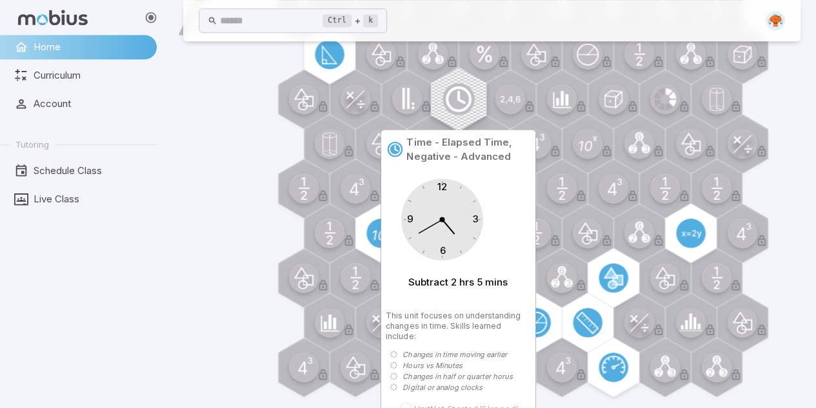
click at [453, 90] on circle at bounding box center [458, 99] width 23 height 23
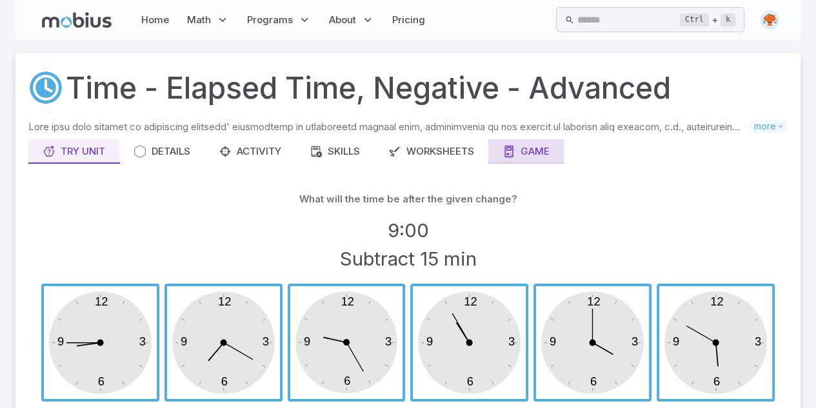
click at [542, 139] on button "Game" at bounding box center [525, 151] width 75 height 25
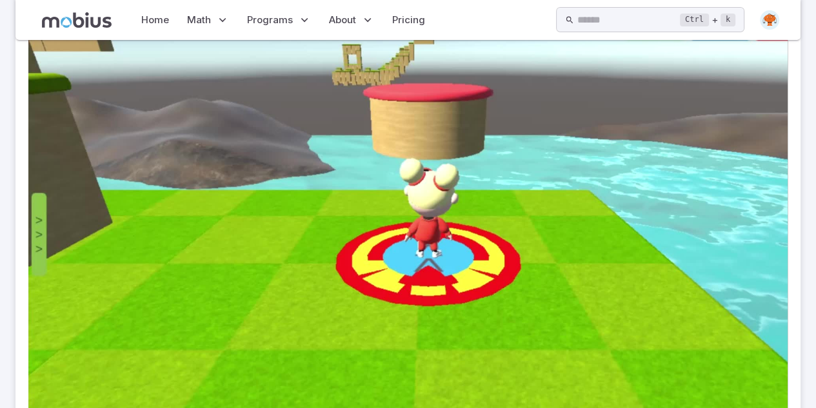
scroll to position [198, 0]
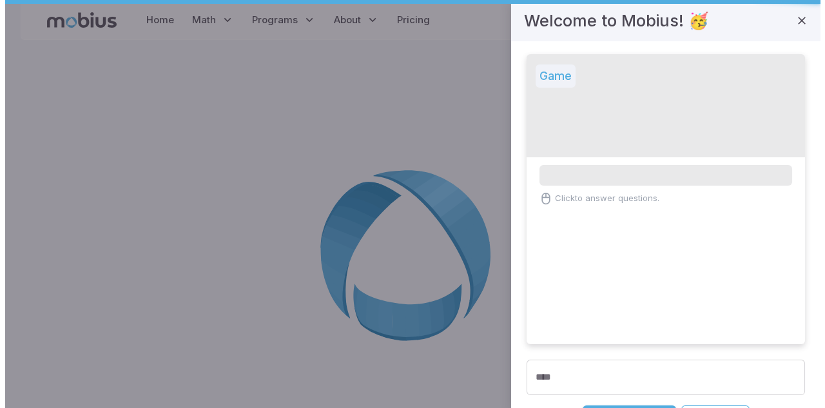
scroll to position [0, 0]
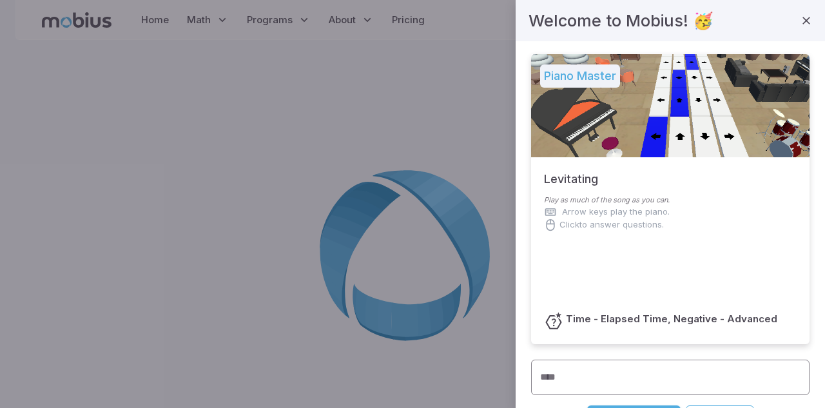
click at [644, 379] on input "****" at bounding box center [670, 377] width 279 height 35
click at [624, 285] on div "Time - Elapsed Time, Negative - Advanced" at bounding box center [670, 291] width 279 height 105
click at [618, 362] on input "****" at bounding box center [670, 377] width 279 height 35
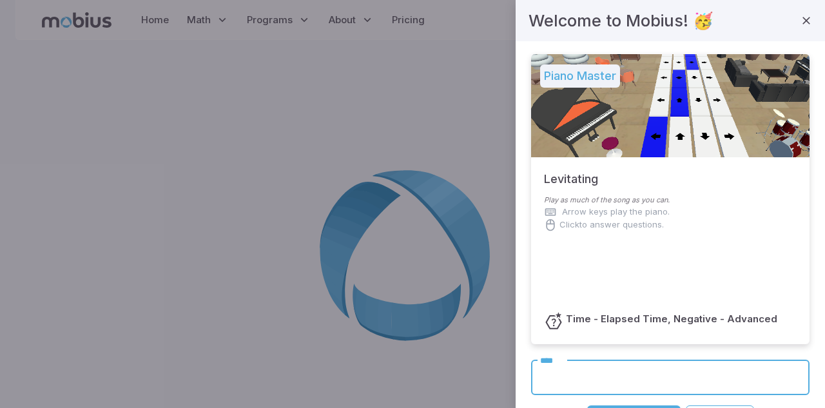
click at [627, 223] on p "Click to answer questions." at bounding box center [612, 225] width 104 height 13
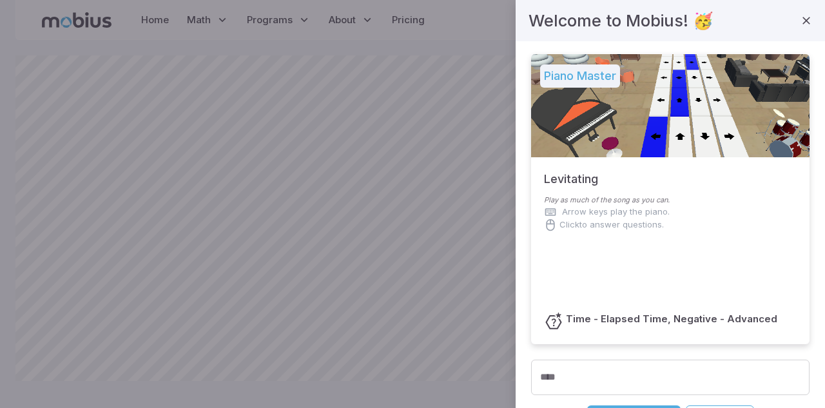
scroll to position [316, 0]
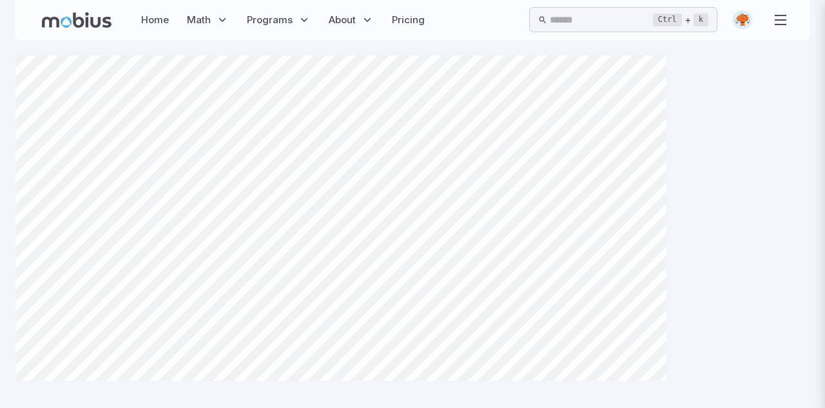
scroll to position [316, 0]
